Goal: Transaction & Acquisition: Purchase product/service

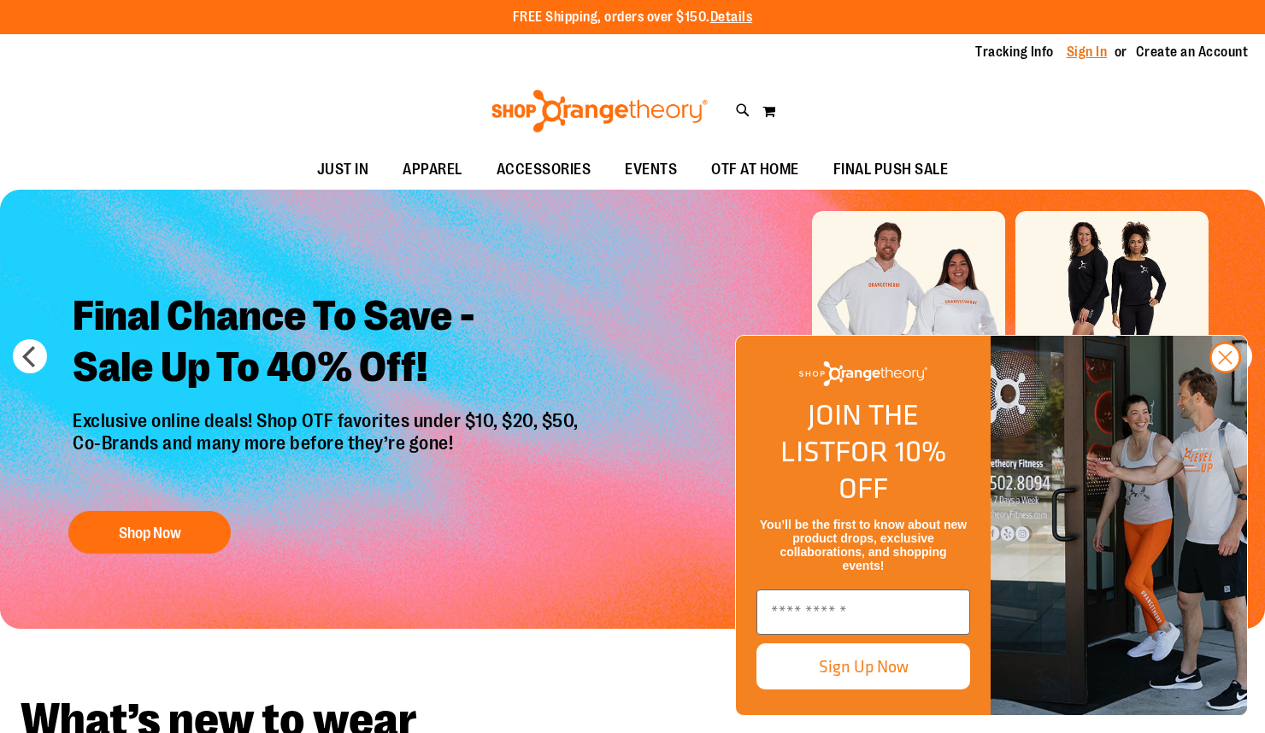
click at [1085, 52] on link "Sign In" at bounding box center [1087, 52] width 41 height 19
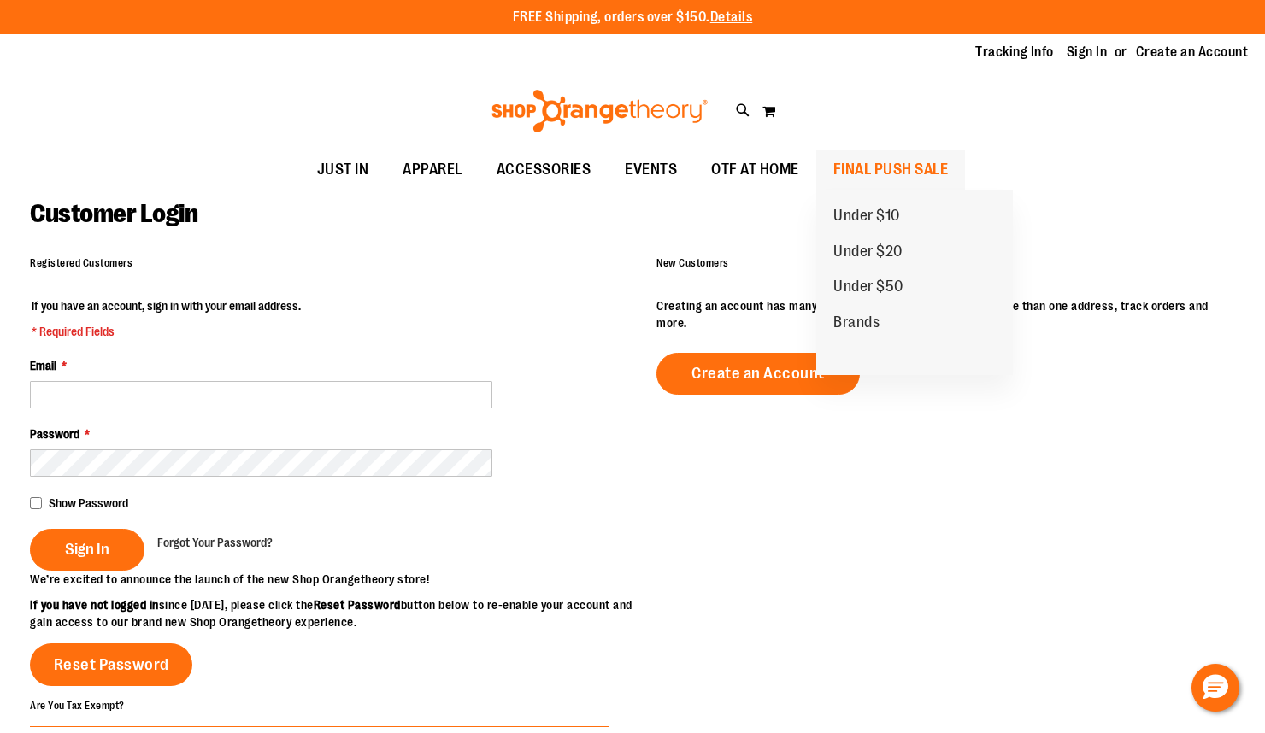
click at [916, 160] on span "FINAL PUSH SALE" at bounding box center [890, 169] width 115 height 38
click at [888, 170] on span "FINAL PUSH SALE" at bounding box center [890, 169] width 115 height 38
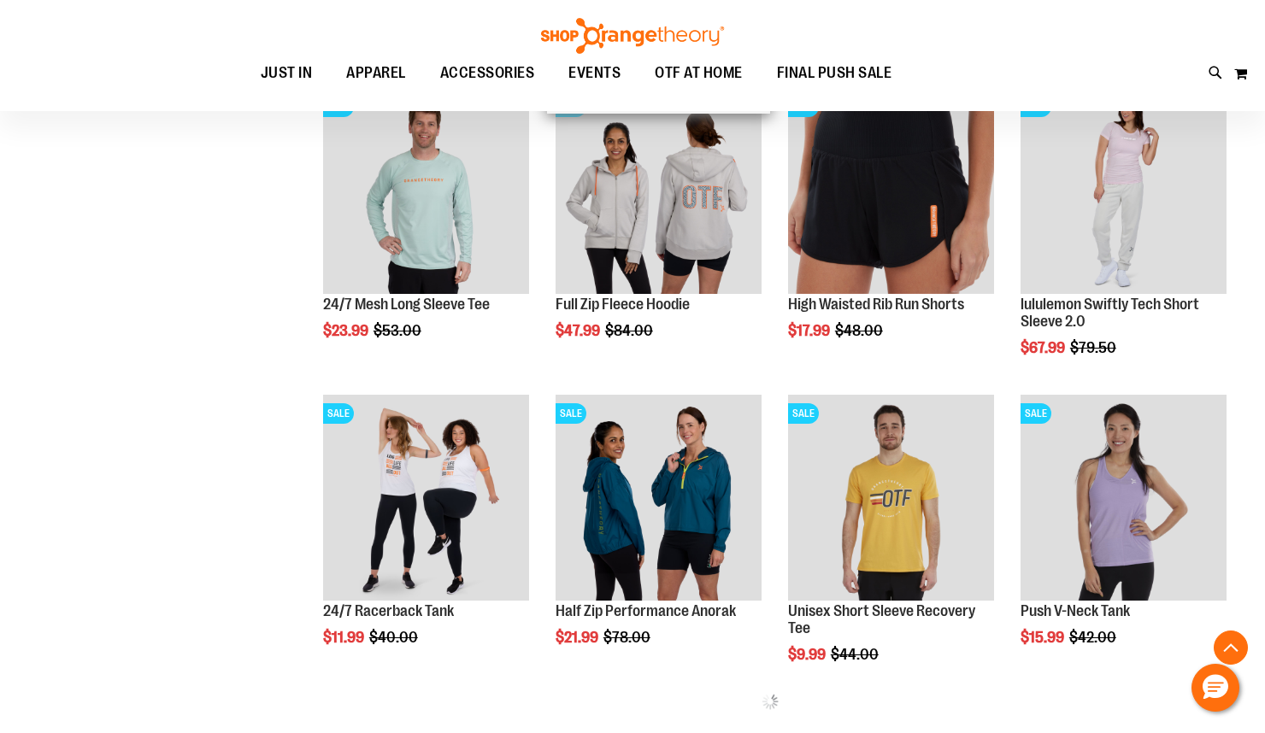
scroll to position [564, 0]
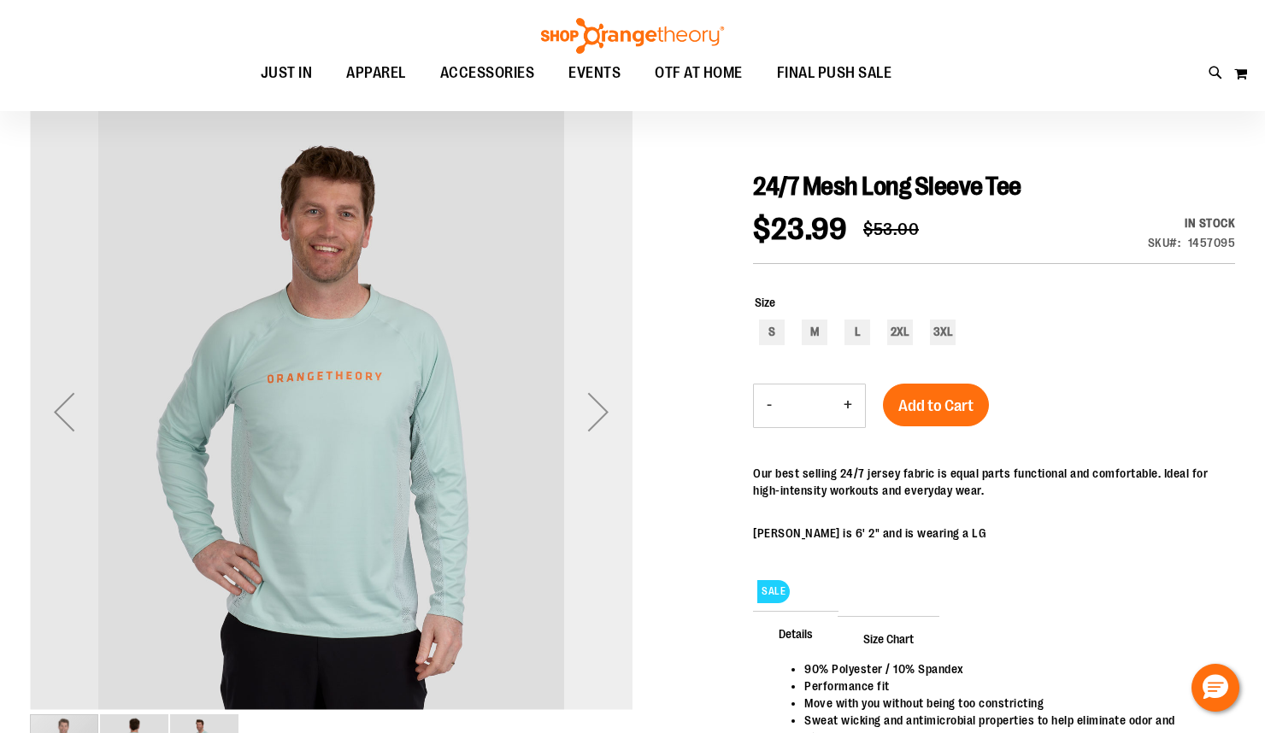
scroll to position [141, 0]
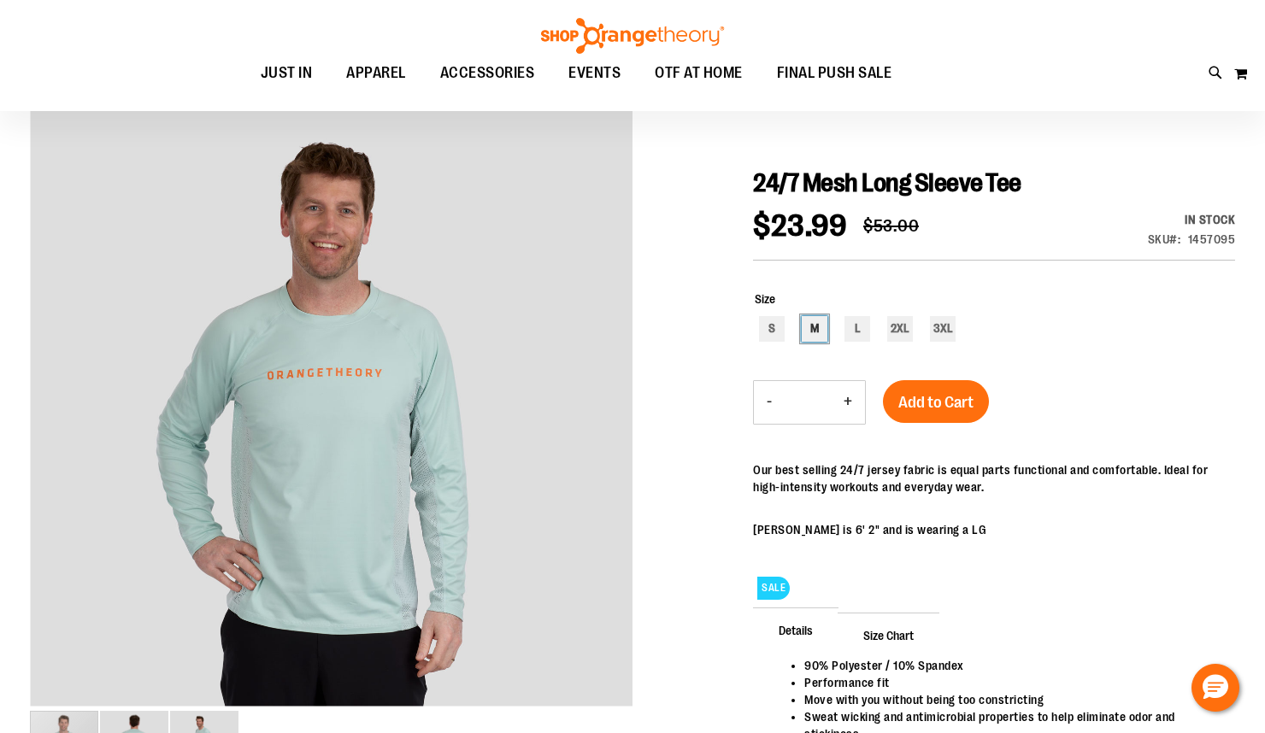
click at [809, 323] on div "M" at bounding box center [815, 329] width 26 height 26
type input "***"
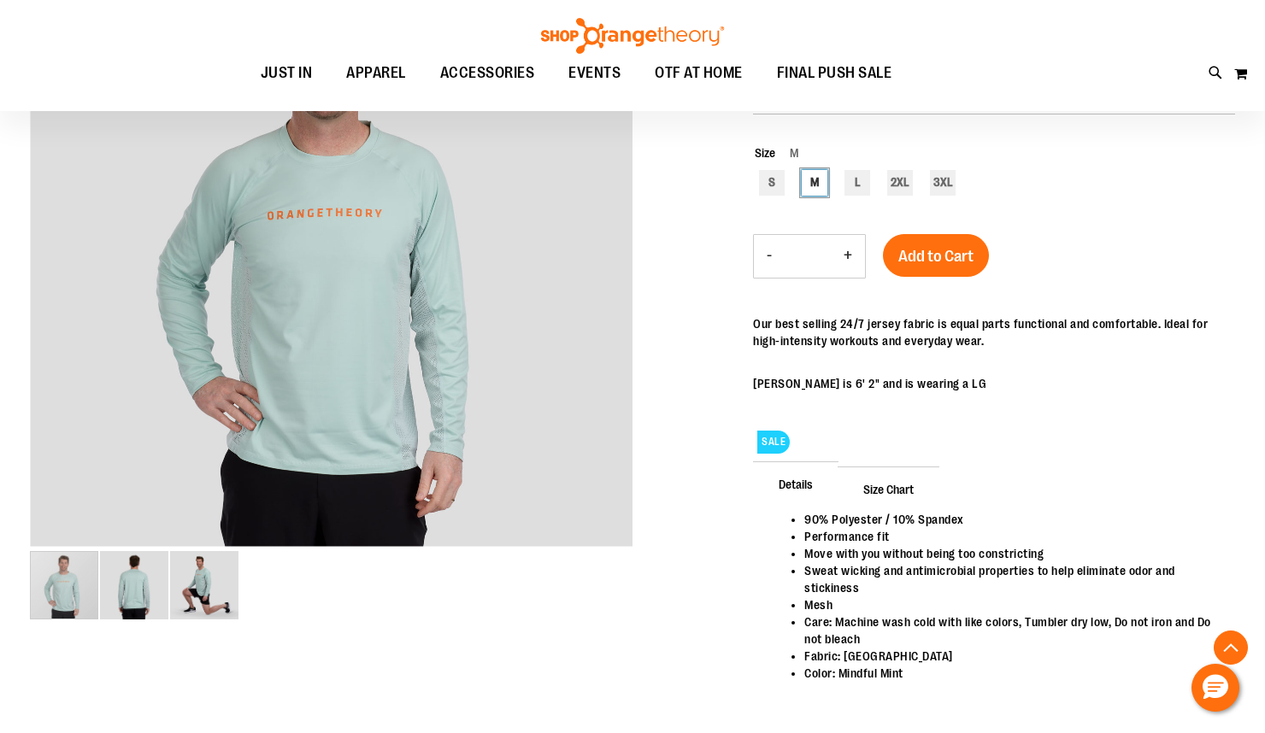
scroll to position [286, 0]
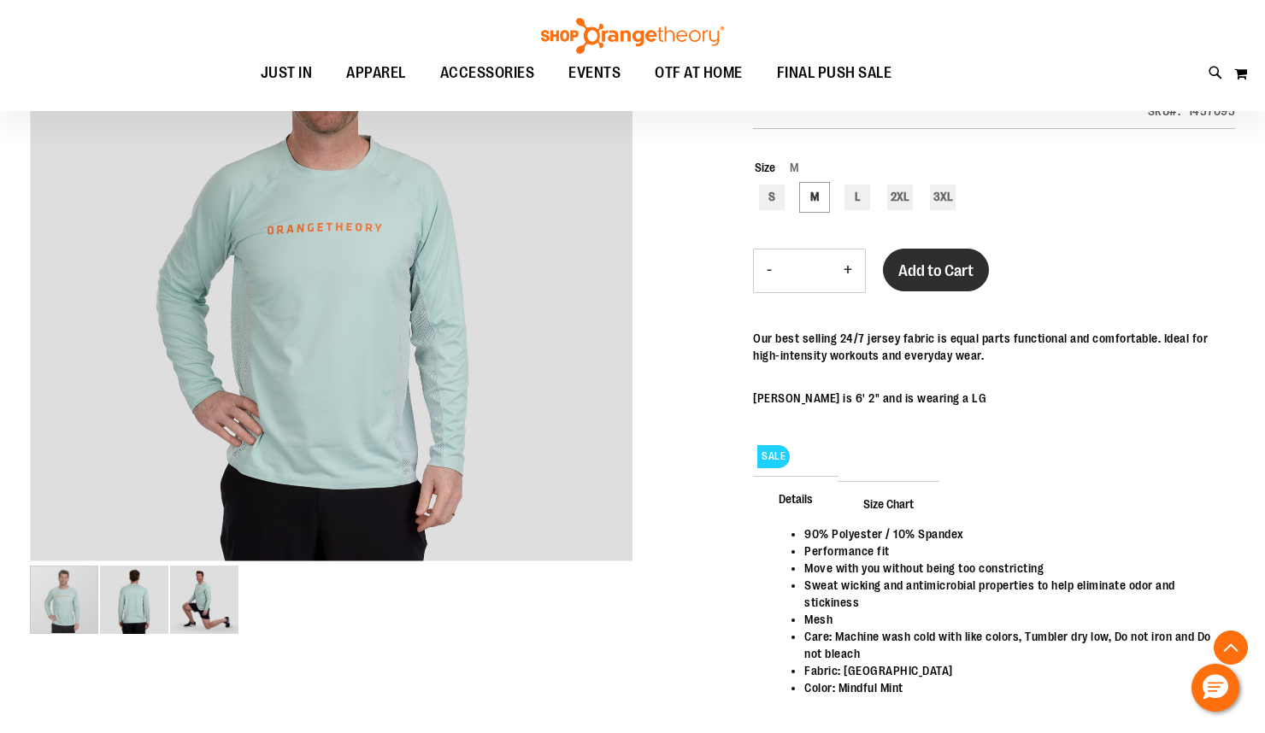
click at [922, 262] on span "Add to Cart" at bounding box center [935, 271] width 75 height 19
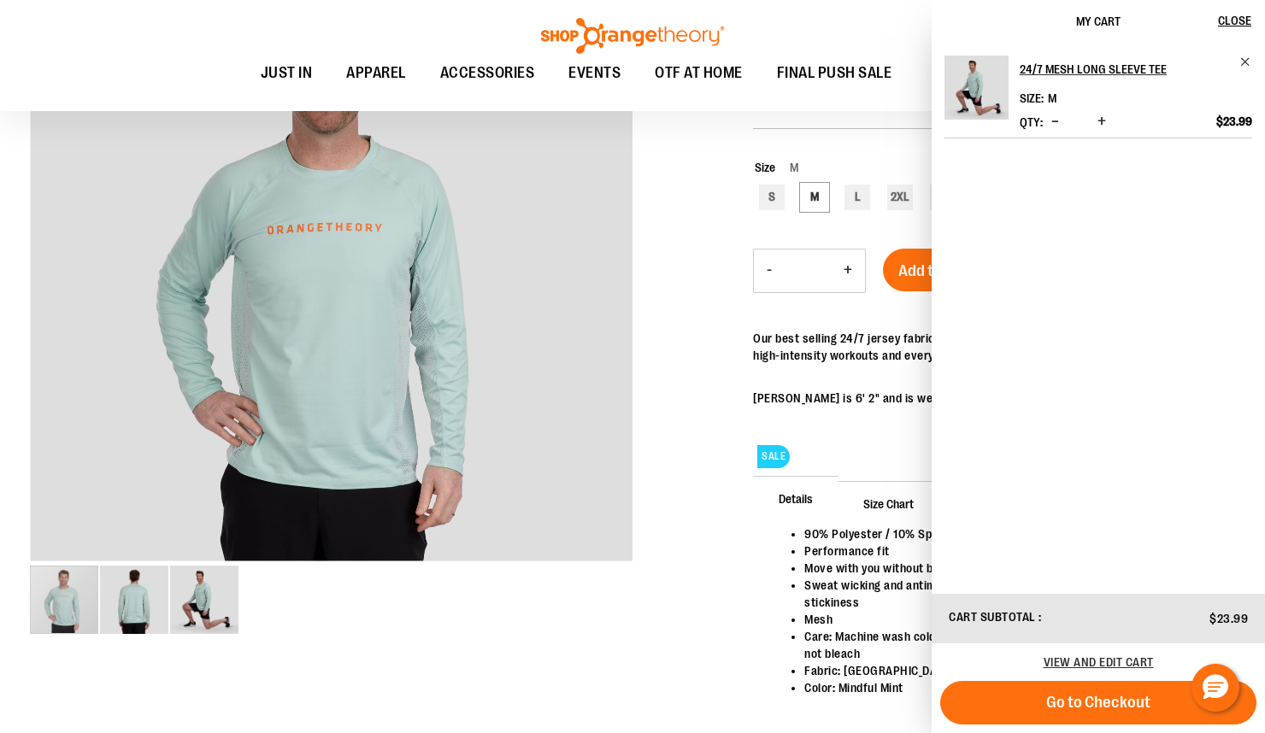
click at [703, 542] on div at bounding box center [632, 364] width 1205 height 804
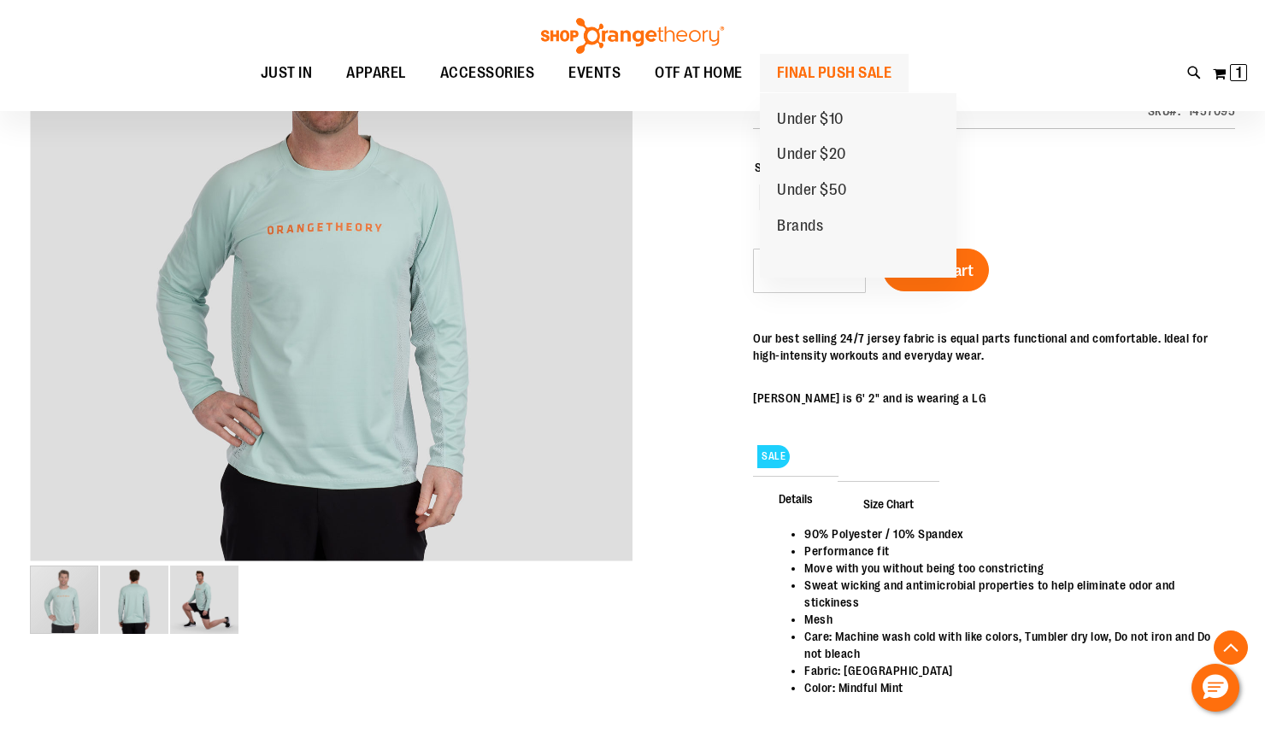
click at [840, 79] on span "FINAL PUSH SALE" at bounding box center [834, 73] width 115 height 38
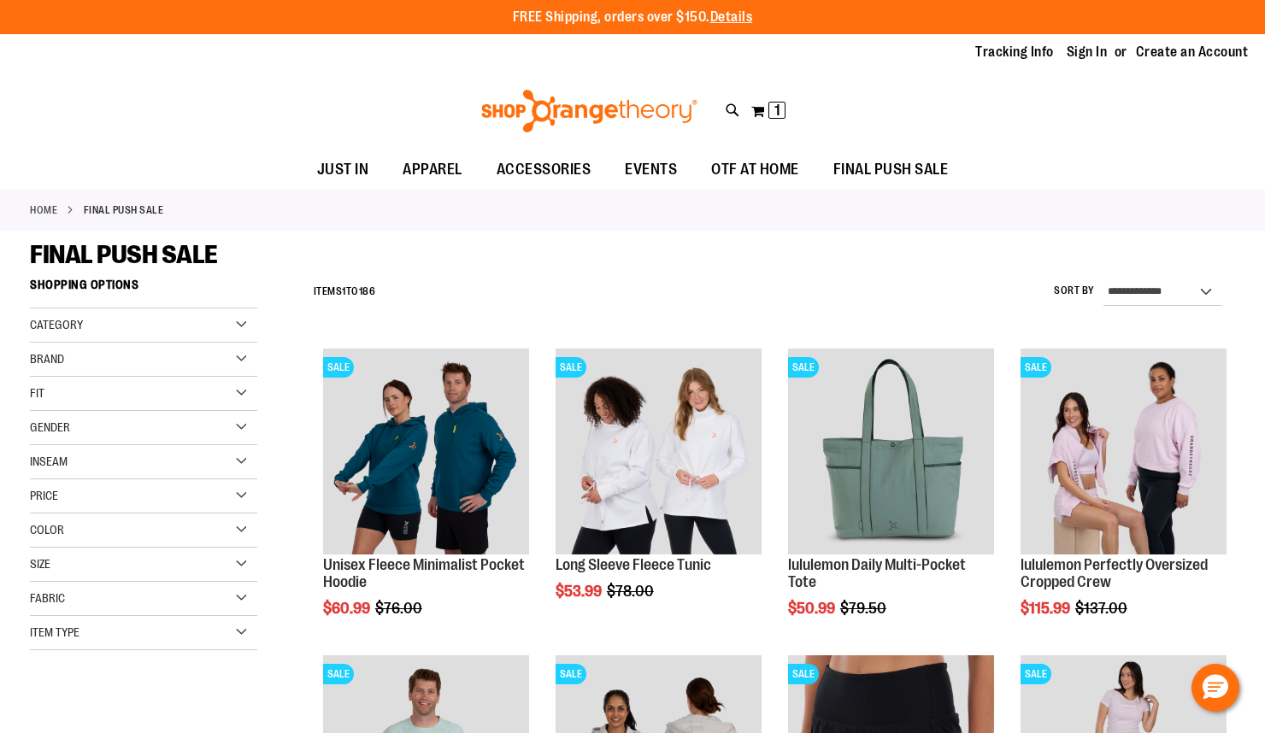
click at [246, 427] on div "Gender" at bounding box center [143, 428] width 227 height 34
drag, startPoint x: 42, startPoint y: 464, endPoint x: 43, endPoint y: 480, distance: 16.3
click at [42, 464] on link "Men 11 items" at bounding box center [135, 463] width 218 height 18
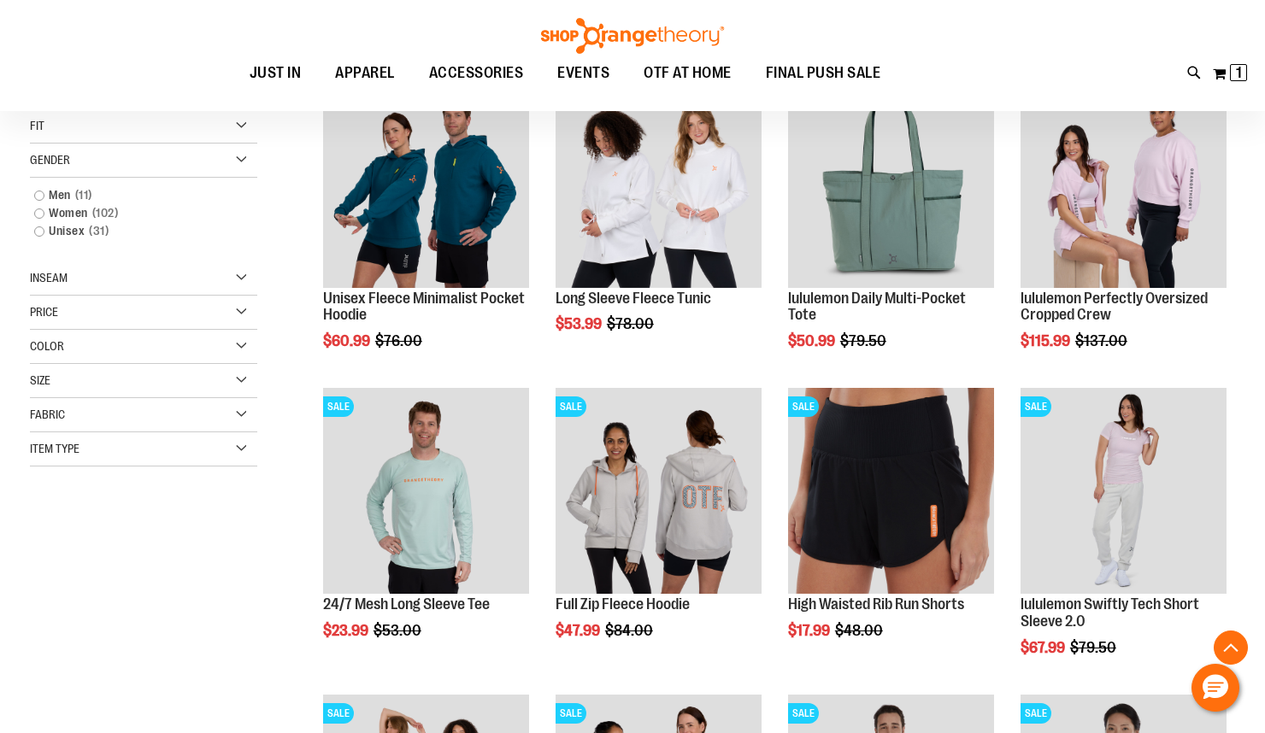
scroll to position [270, 0]
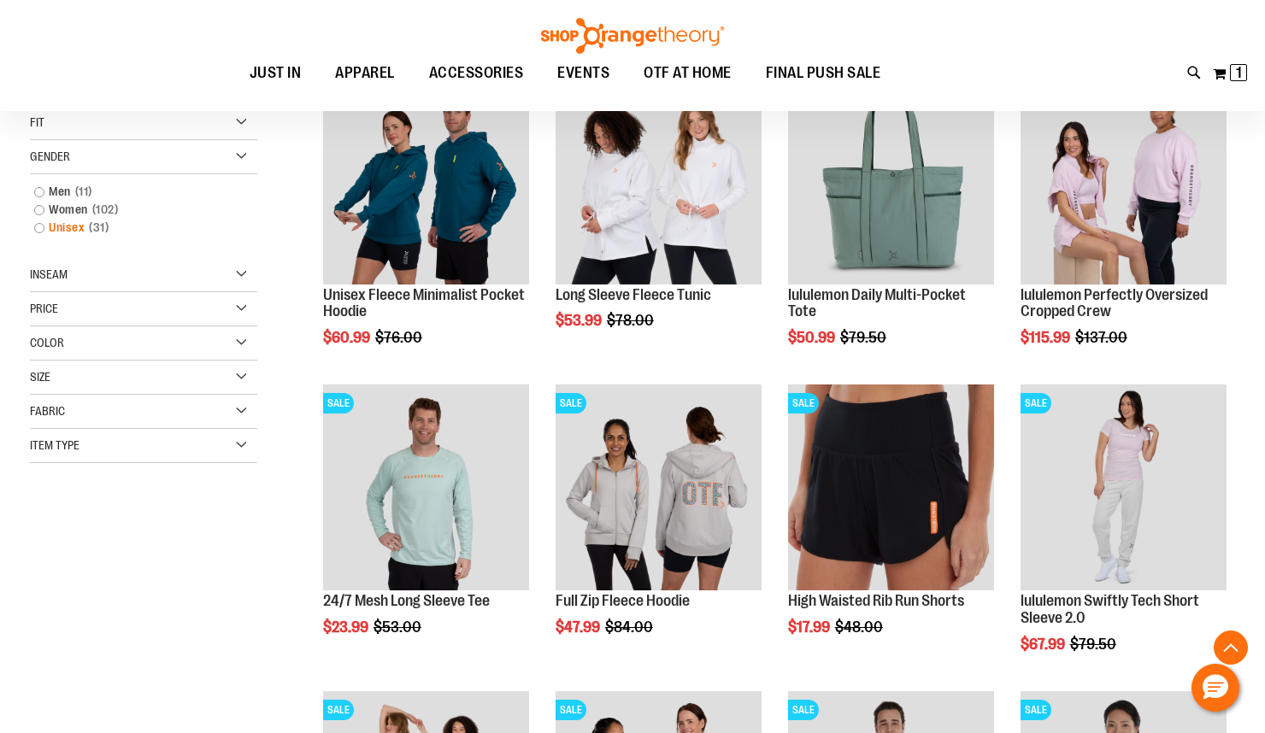
click at [39, 229] on link "Unisex 31 items" at bounding box center [135, 228] width 218 height 18
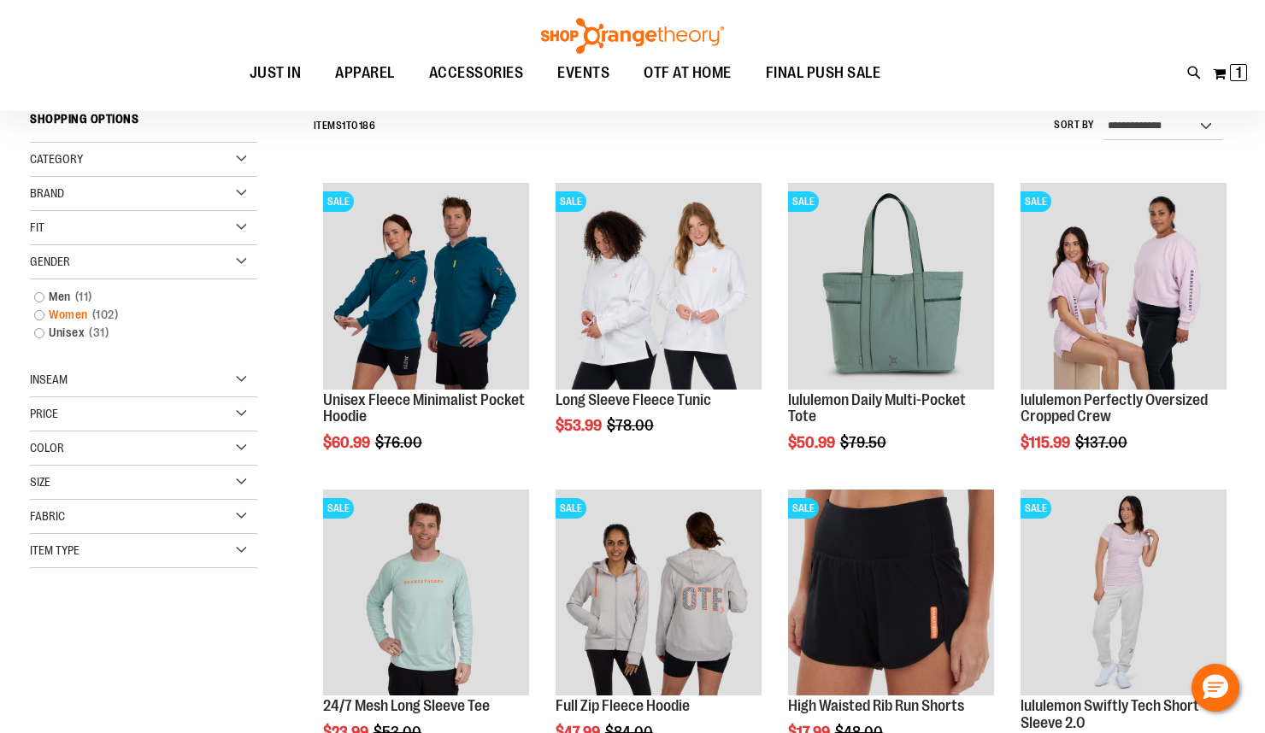
scroll to position [159, 0]
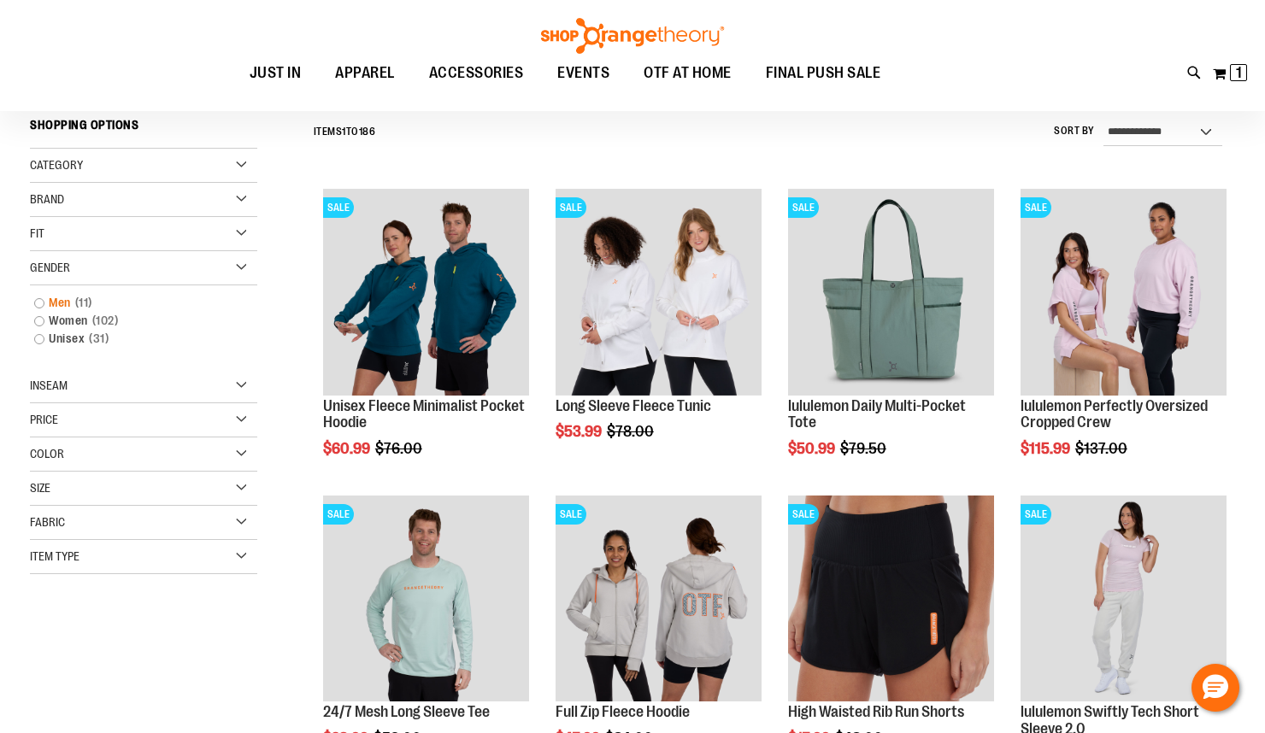
click at [41, 303] on link "Men 11 items" at bounding box center [135, 303] width 218 height 18
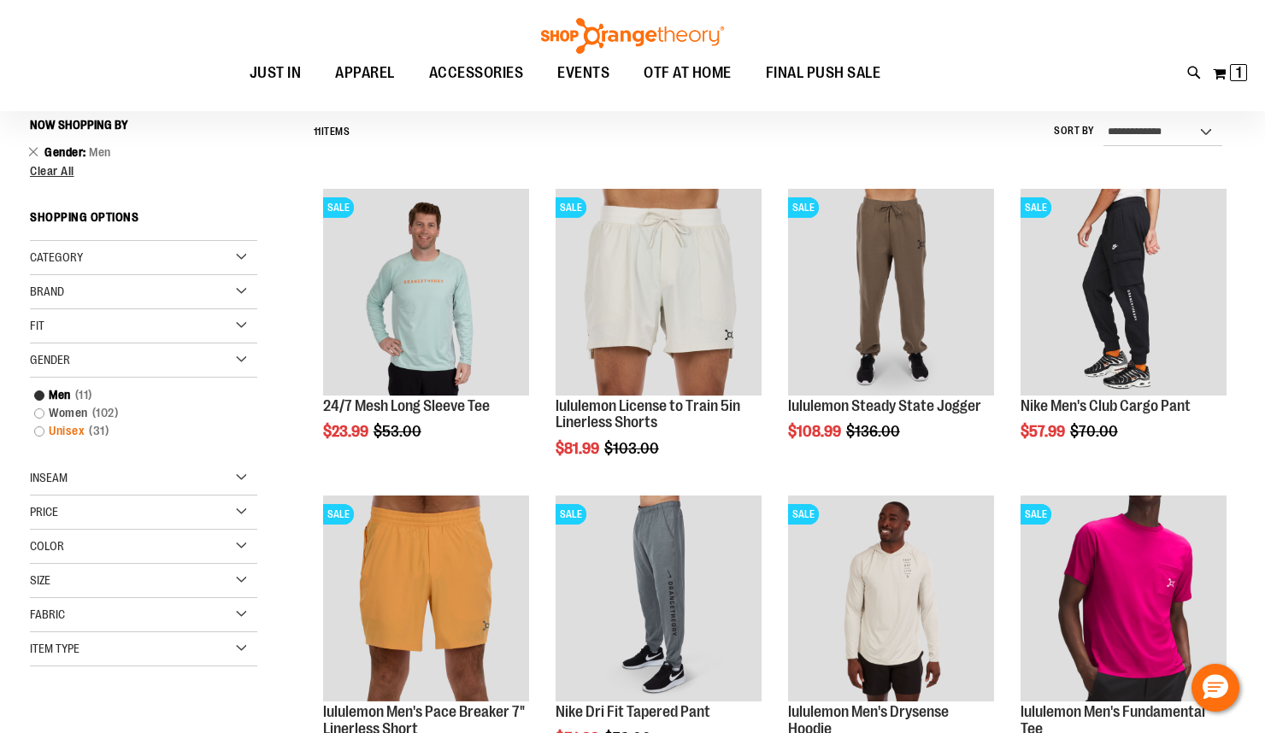
click at [43, 430] on link "Unisex 31 items" at bounding box center [135, 431] width 218 height 18
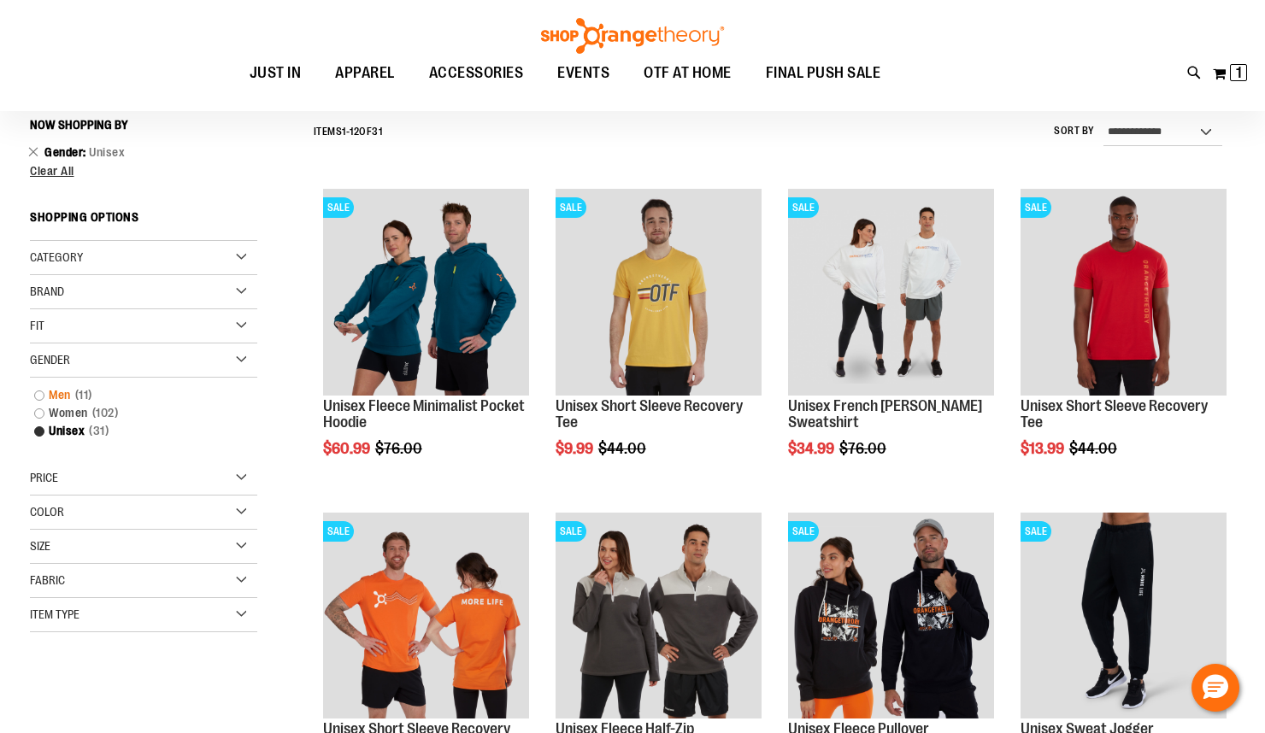
click at [38, 395] on link "Men 11 items" at bounding box center [135, 395] width 218 height 18
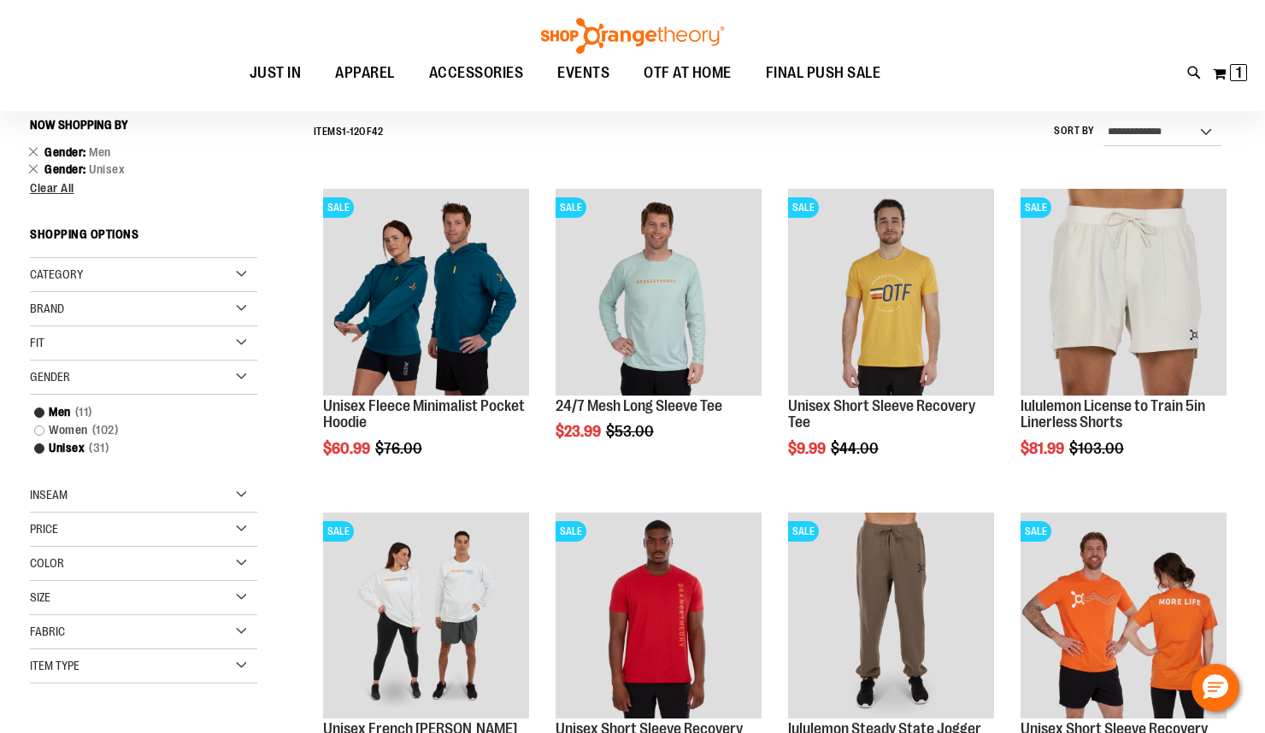
click at [236, 497] on div "Inseam" at bounding box center [143, 496] width 227 height 34
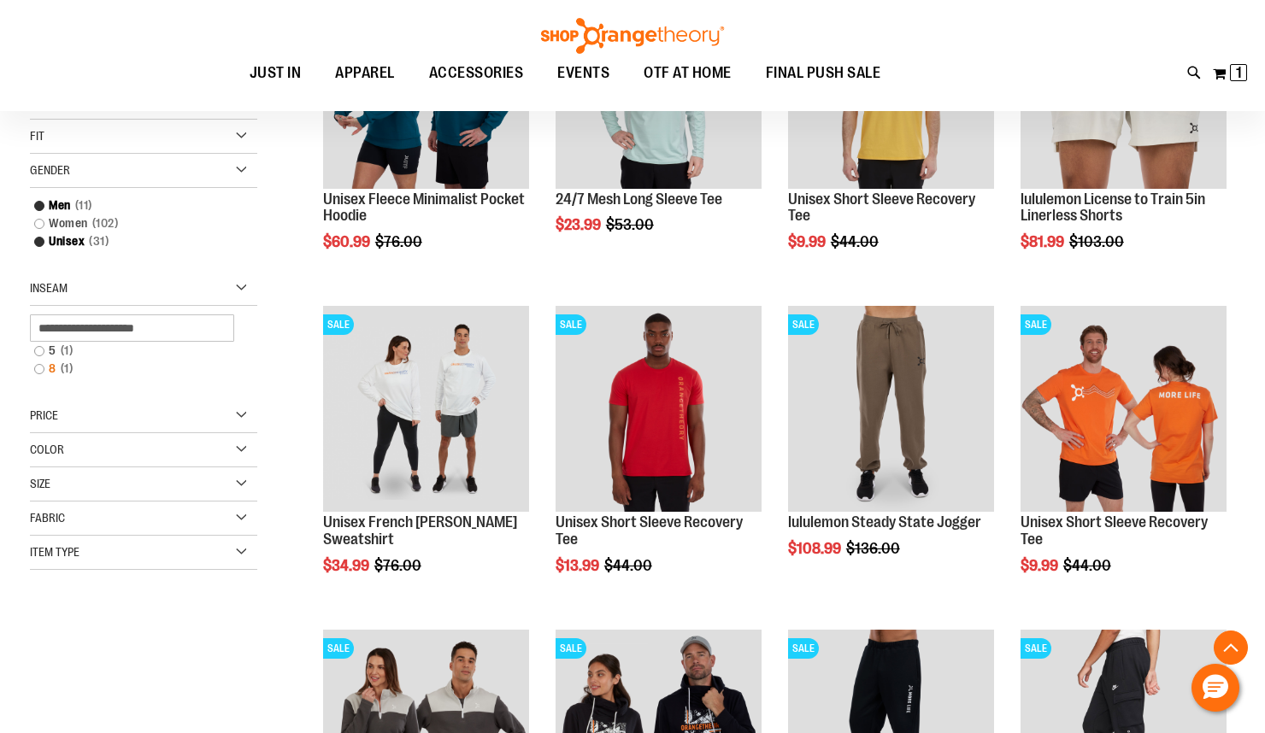
scroll to position [379, 0]
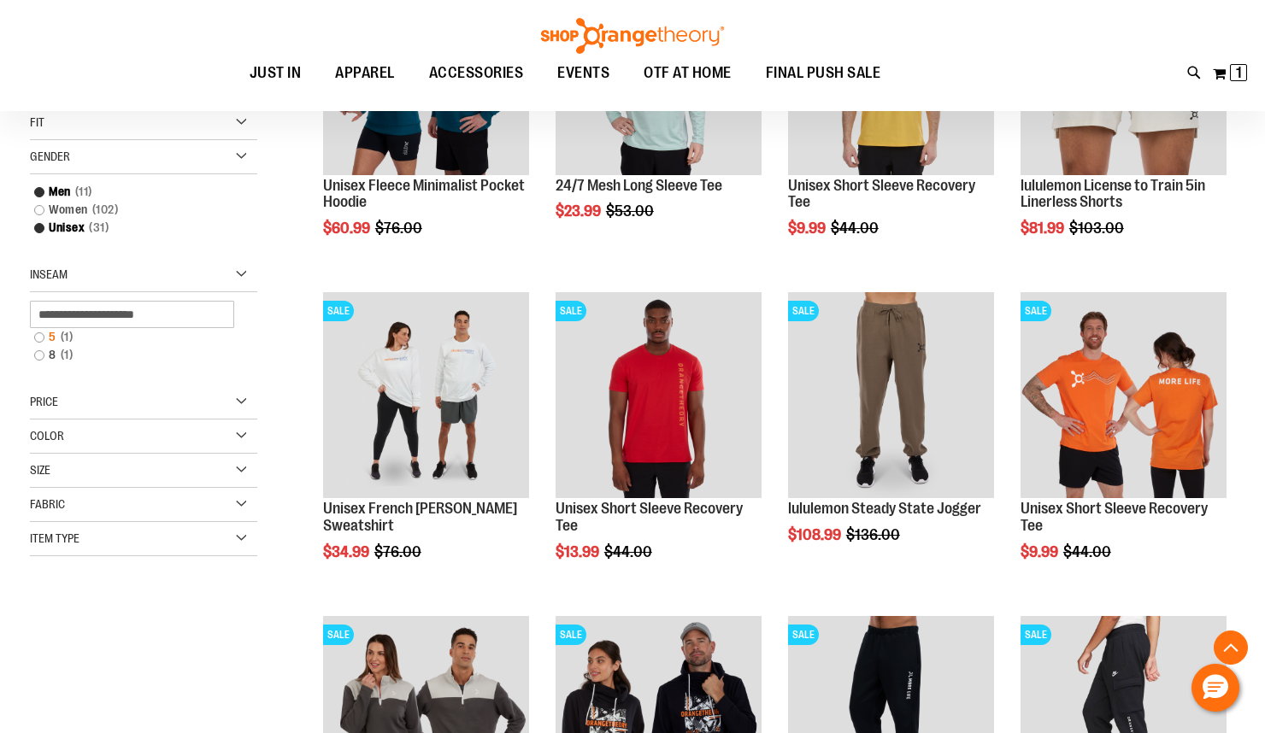
click at [38, 338] on link "5 1 item" at bounding box center [135, 337] width 218 height 18
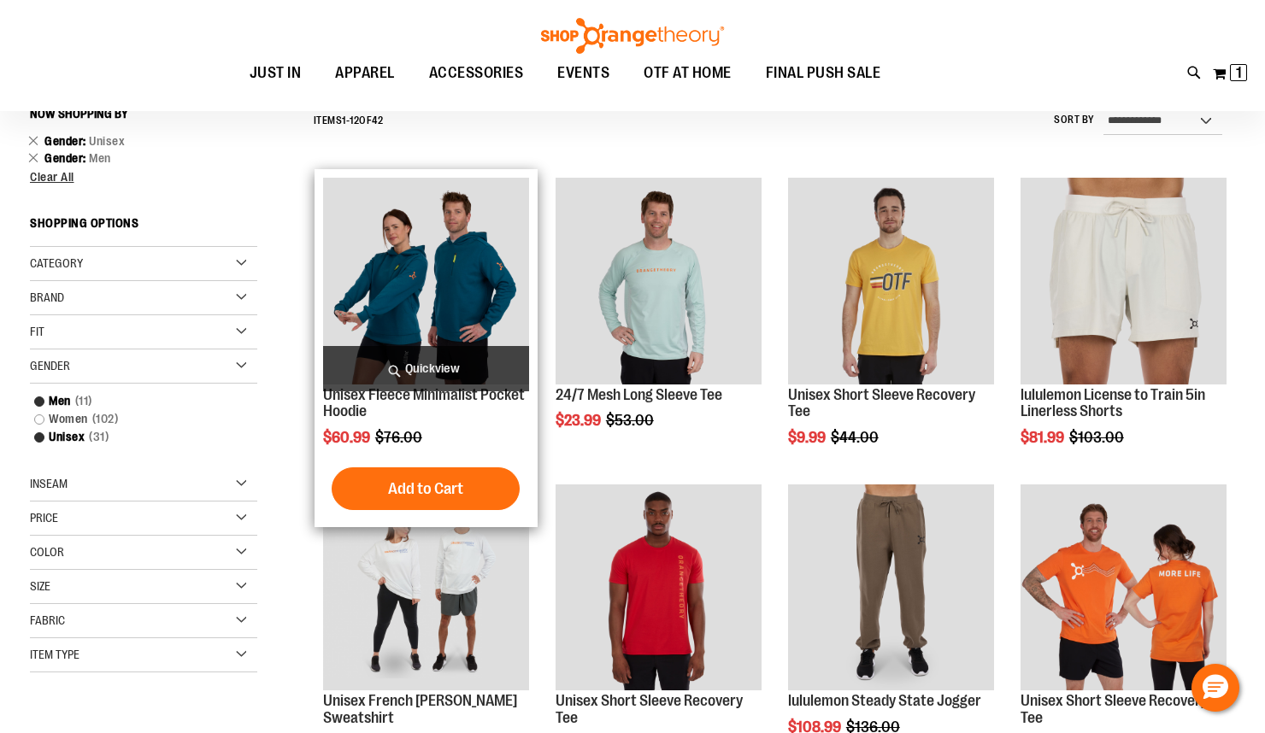
scroll to position [159, 0]
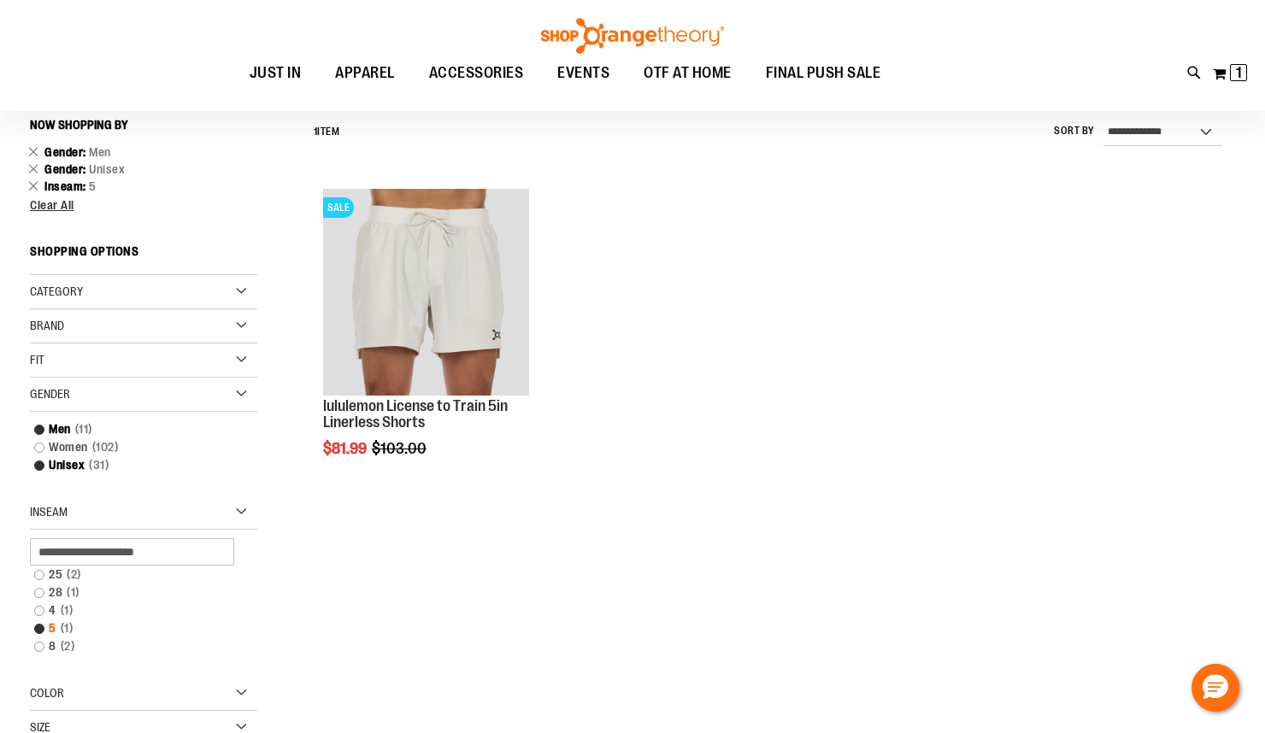
click at [42, 628] on link "5 1 item" at bounding box center [135, 629] width 218 height 18
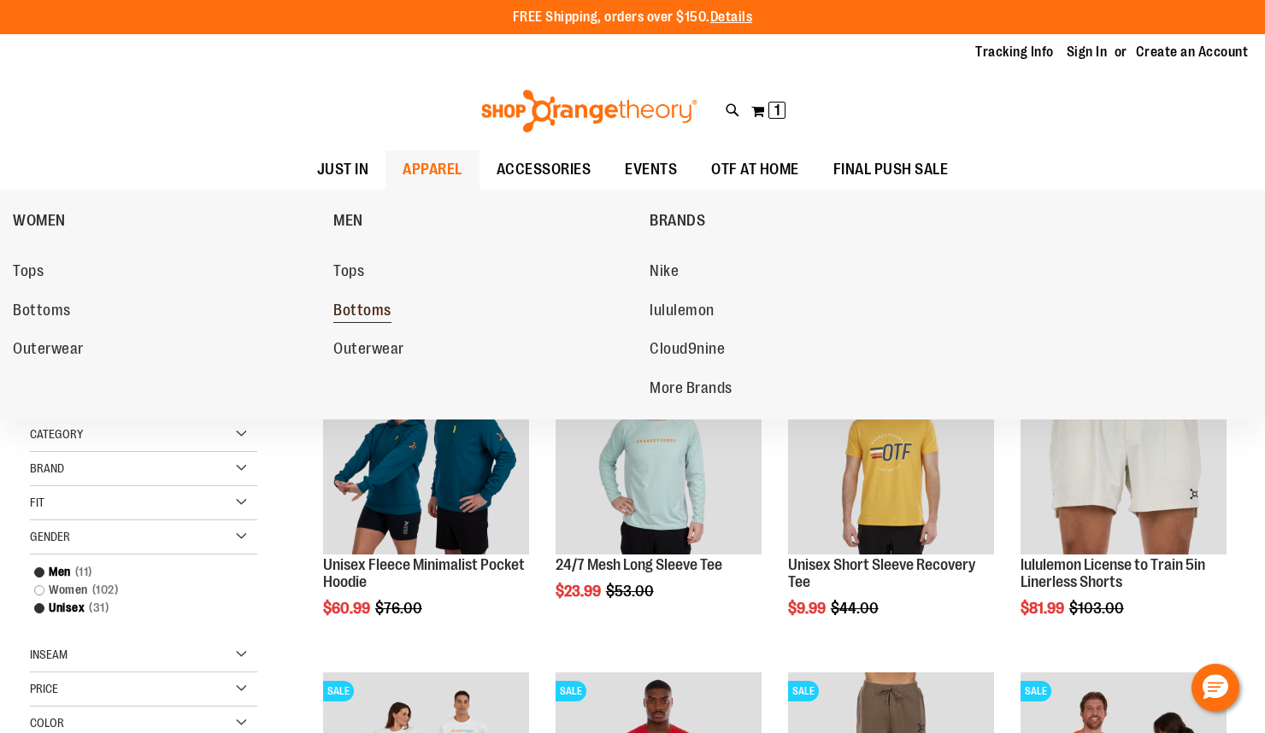
click at [361, 309] on span "Bottoms" at bounding box center [362, 312] width 58 height 21
